Goal: Task Accomplishment & Management: Complete application form

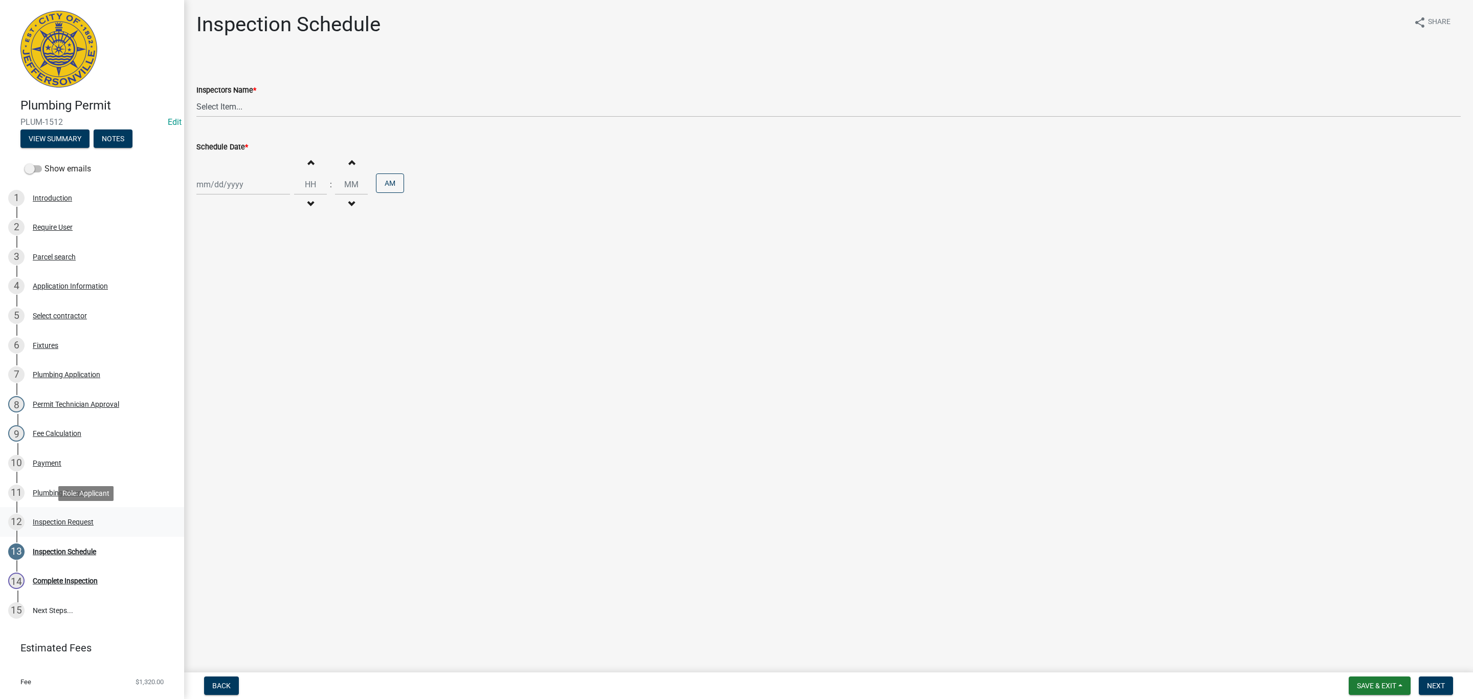
click at [80, 522] on div "Inspection Request" at bounding box center [63, 521] width 61 height 7
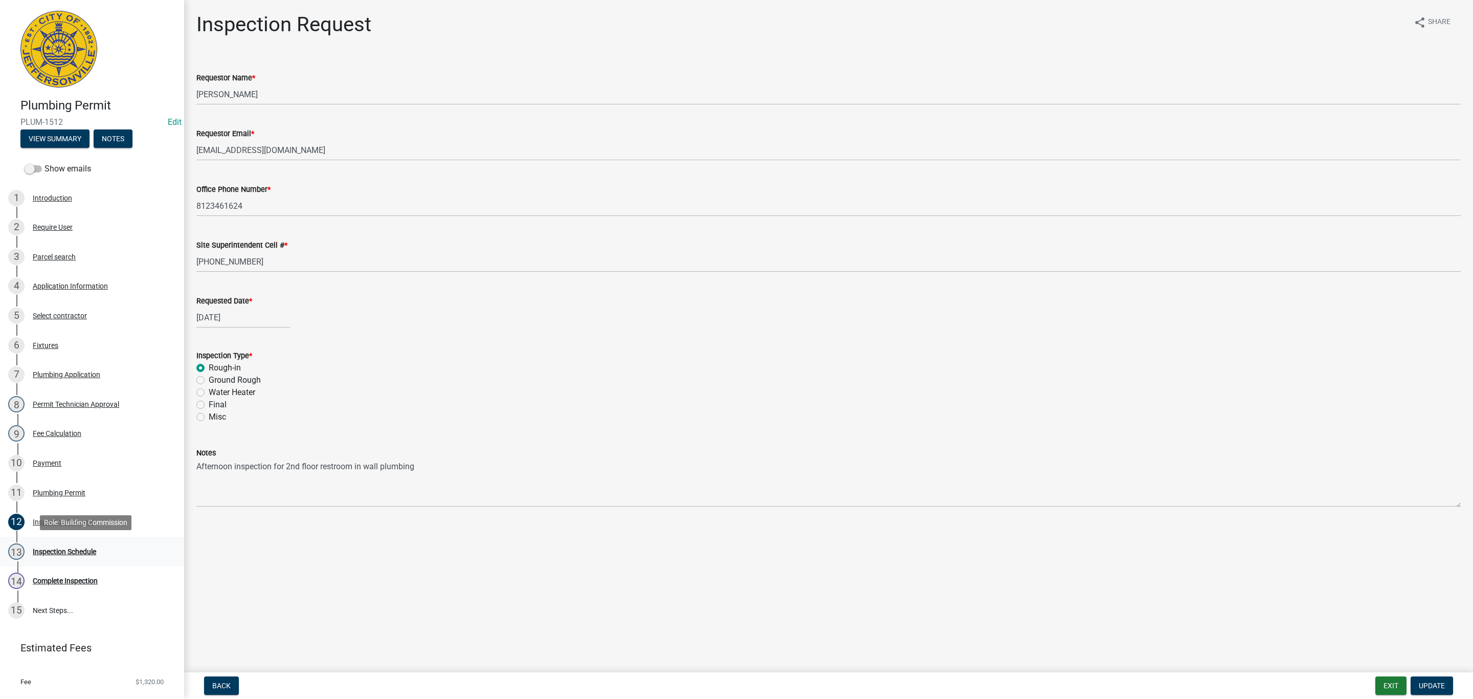
click at [63, 556] on div "13 Inspection Schedule" at bounding box center [88, 551] width 160 height 16
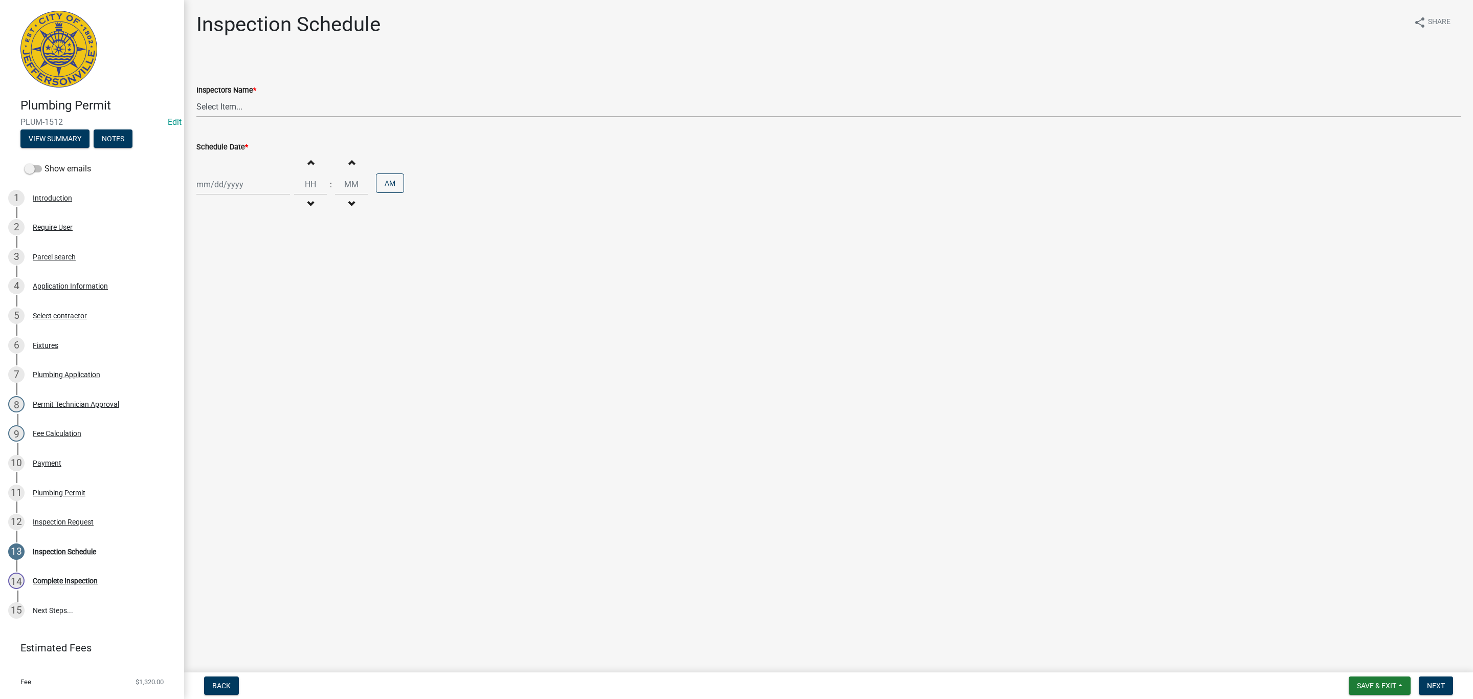
click at [221, 104] on select "Select Item... [PERSON_NAME] ([PERSON_NAME]) [PERSON_NAME] ([PERSON_NAME]) mkru…" at bounding box center [828, 106] width 1265 height 21
select select "13c97fbc-c819-4cee-844a-0db3d3c4db95"
click at [196, 96] on select "Select Item... [PERSON_NAME] ([PERSON_NAME]) [PERSON_NAME] ([PERSON_NAME]) mkru…" at bounding box center [828, 106] width 1265 height 21
select select "9"
select select "2025"
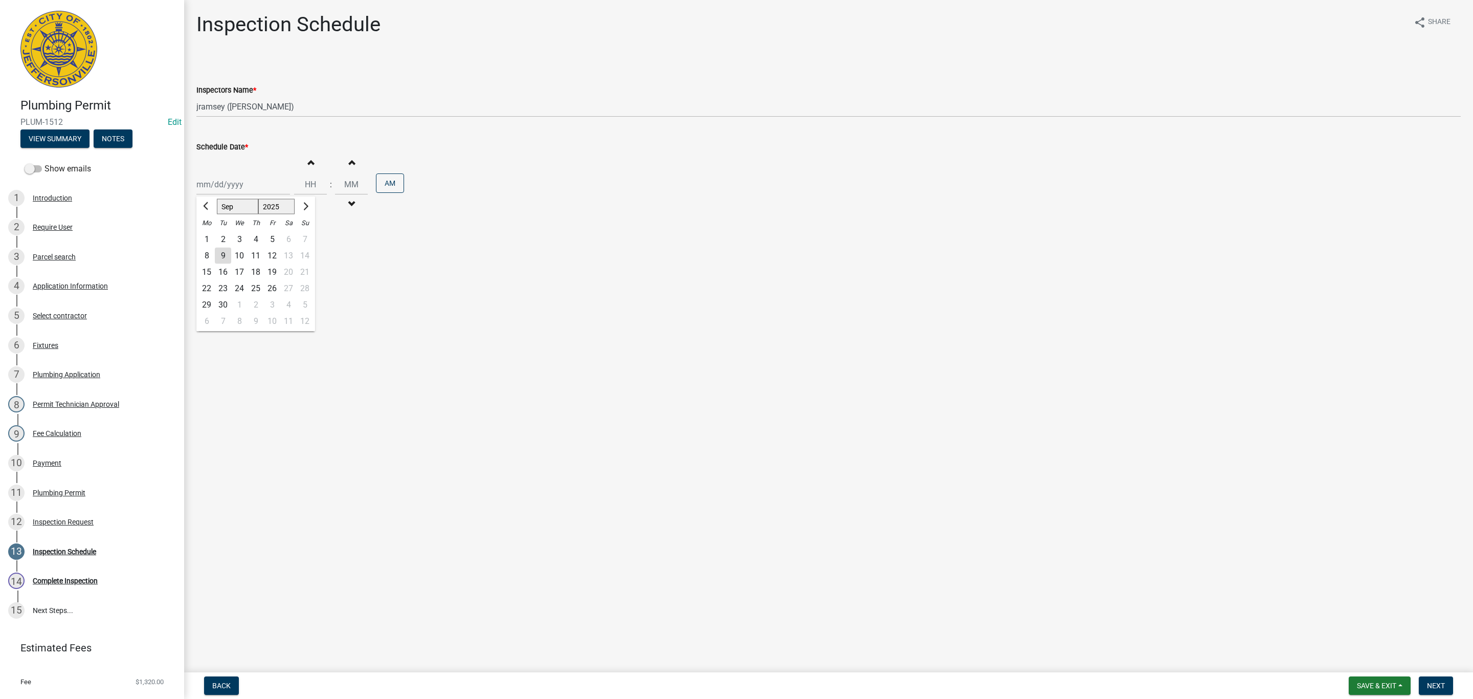
click at [224, 182] on div "[PERSON_NAME] Feb Mar Apr [PERSON_NAME][DATE] Oct Nov [DATE] 1526 1527 1528 152…" at bounding box center [243, 184] width 94 height 21
click at [241, 255] on div "10" at bounding box center [239, 256] width 16 height 16
type input "[DATE]"
click at [309, 186] on input "Hours" at bounding box center [310, 184] width 33 height 21
type input "12"
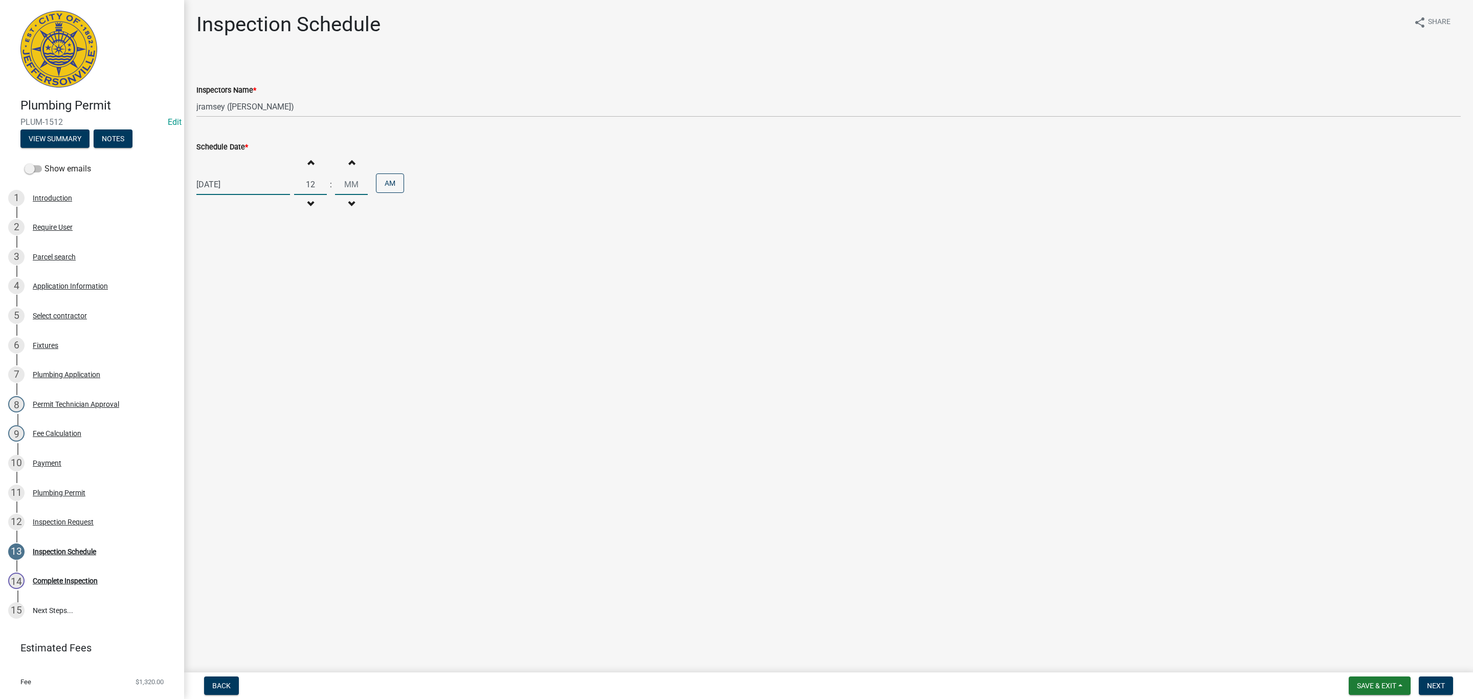
drag, startPoint x: 359, startPoint y: 187, endPoint x: 333, endPoint y: 186, distance: 26.1
click at [335, 186] on input "Minutes" at bounding box center [351, 184] width 33 height 21
type input "01"
click at [393, 187] on button "AM" at bounding box center [390, 182] width 28 height 19
click at [1436, 690] on button "Next" at bounding box center [1436, 685] width 34 height 18
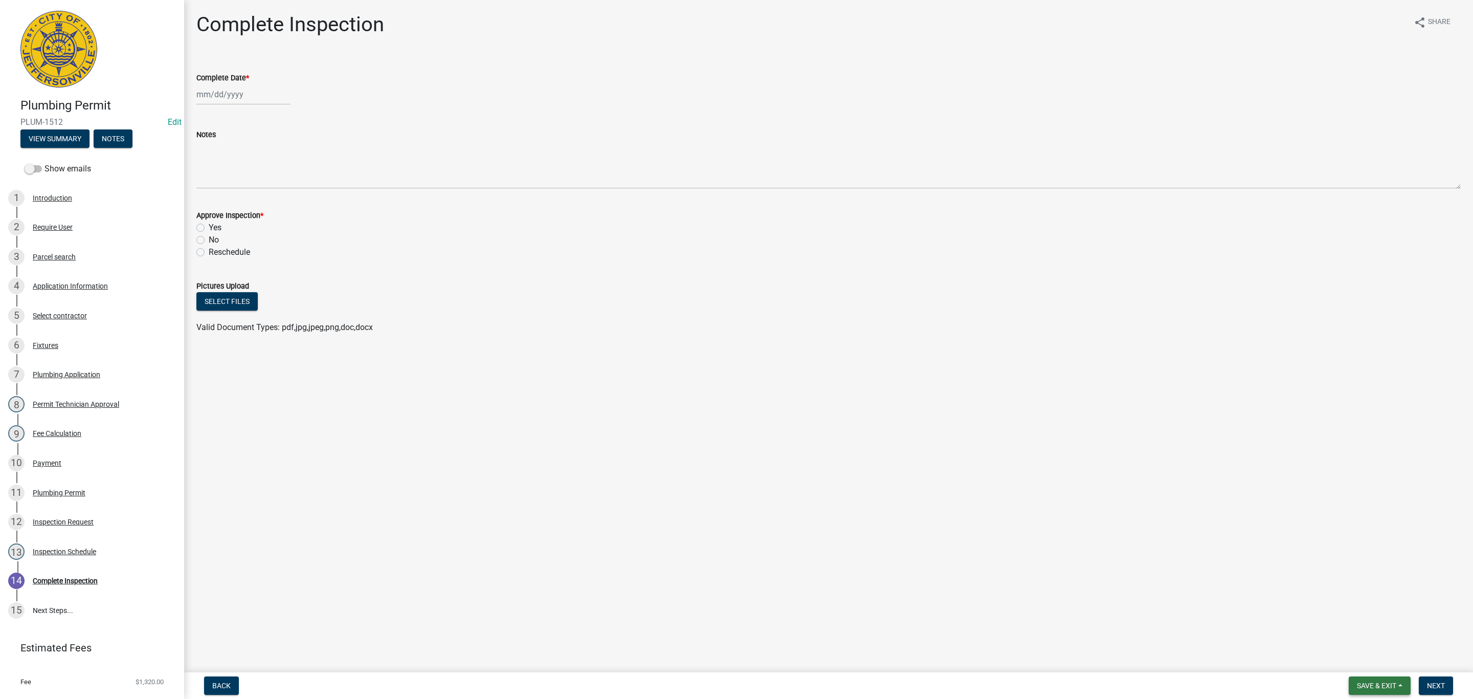
click at [1378, 691] on button "Save & Exit" at bounding box center [1380, 685] width 62 height 18
click at [1371, 667] on button "Save & Exit" at bounding box center [1370, 659] width 82 height 25
